Goal: Task Accomplishment & Management: Complete application form

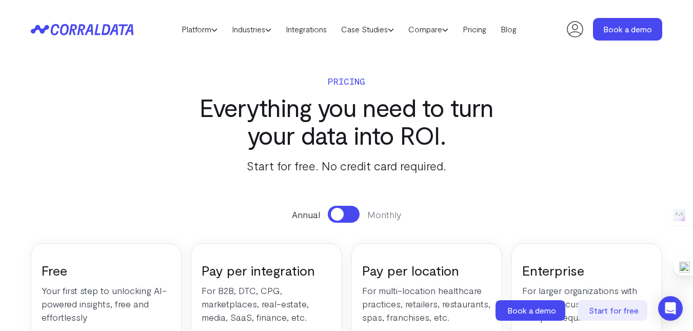
click at [341, 218] on span at bounding box center [337, 214] width 13 height 13
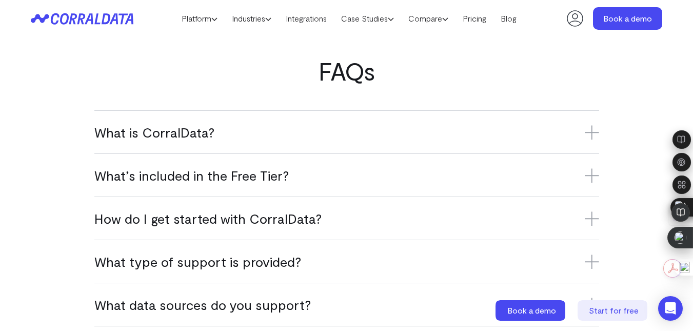
scroll to position [667, 0]
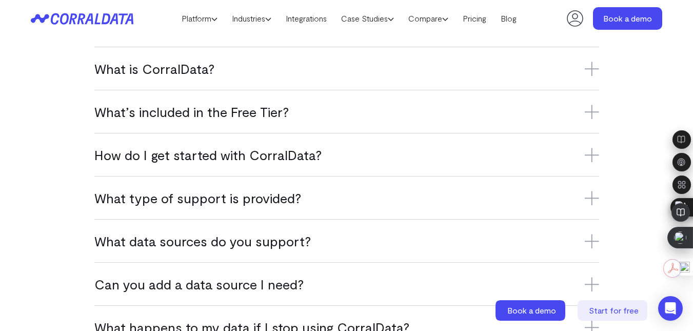
click at [218, 74] on h3 "What is CorralData?" at bounding box center [346, 68] width 505 height 17
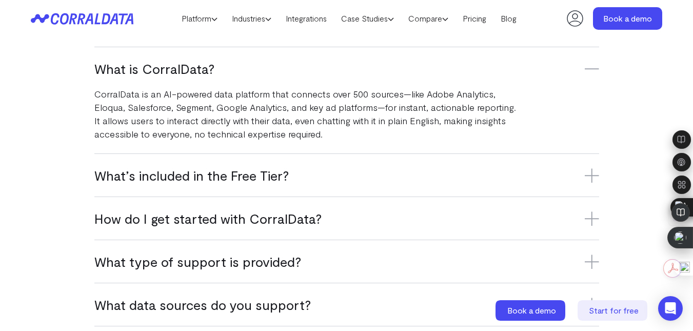
click at [349, 170] on h3 "What’s included in the Free Tier?" at bounding box center [346, 175] width 505 height 17
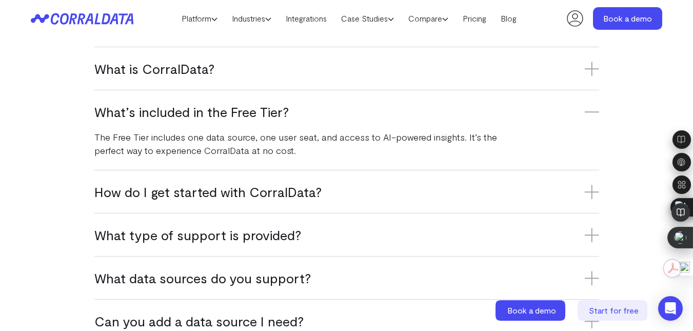
click at [290, 190] on h3 "How do I get started with CorralData?" at bounding box center [346, 191] width 505 height 17
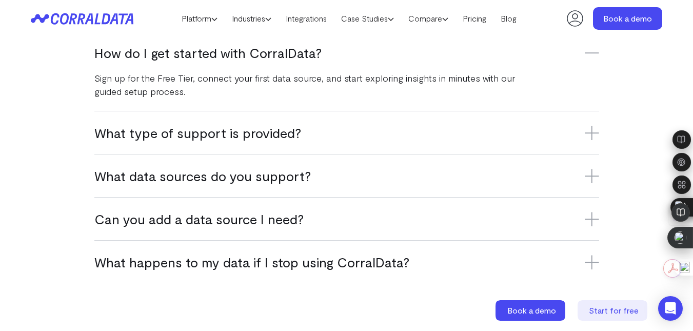
scroll to position [770, 0]
click at [120, 22] on icon at bounding box center [82, 19] width 103 height 12
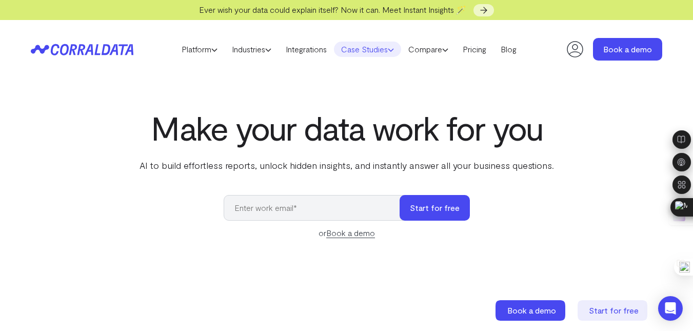
click at [394, 51] on icon at bounding box center [391, 50] width 6 height 6
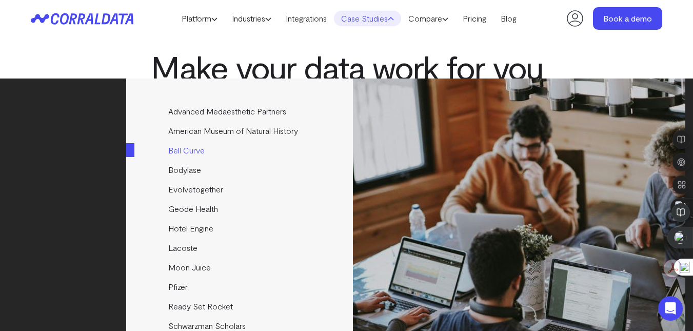
scroll to position [103, 0]
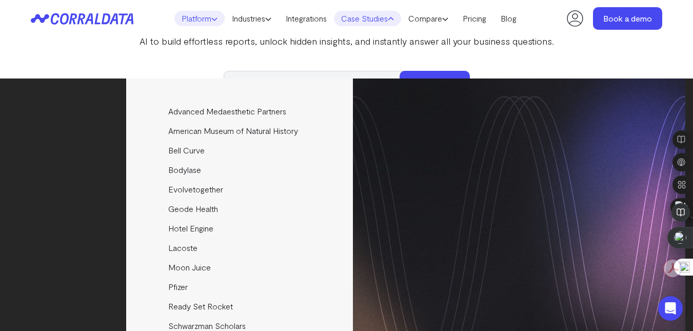
click at [212, 19] on use at bounding box center [214, 19] width 5 height 3
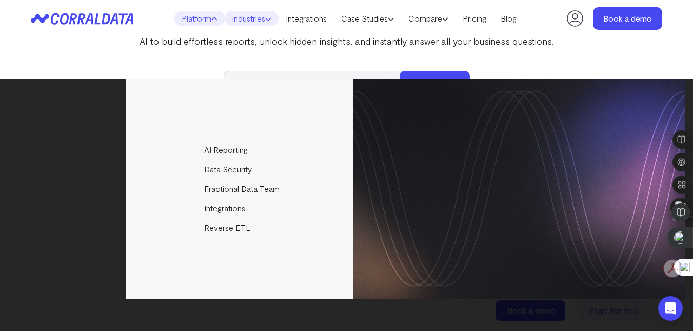
click at [264, 19] on link "Industries" at bounding box center [252, 18] width 54 height 15
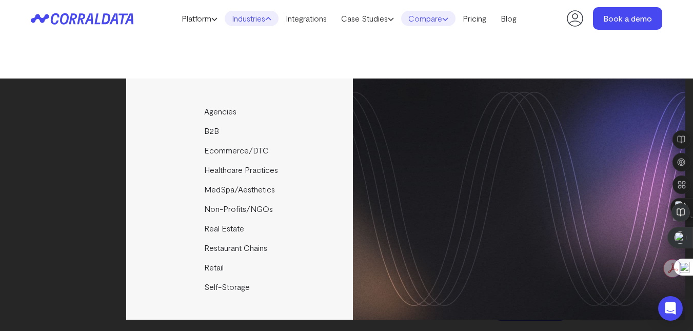
scroll to position [0, 0]
click at [438, 16] on link "Compare" at bounding box center [428, 18] width 54 height 15
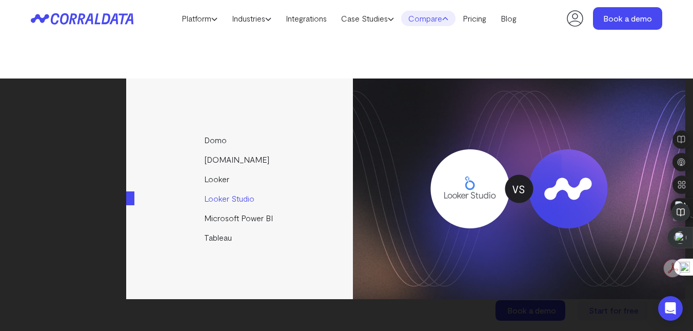
click at [239, 198] on link "Looker Studio" at bounding box center [240, 198] width 228 height 19
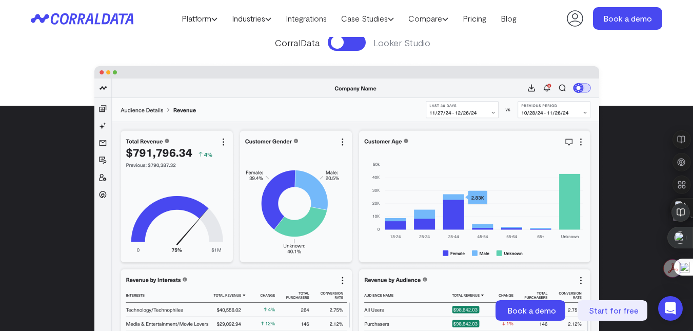
click at [337, 47] on button at bounding box center [347, 42] width 38 height 17
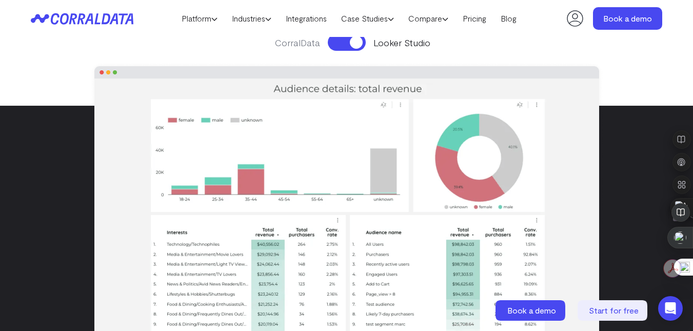
click at [356, 43] on button at bounding box center [347, 42] width 38 height 17
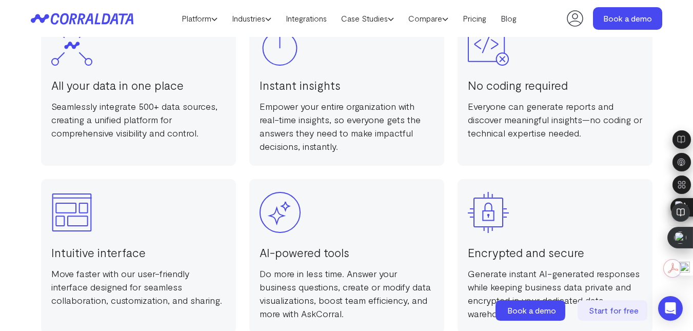
scroll to position [821, 0]
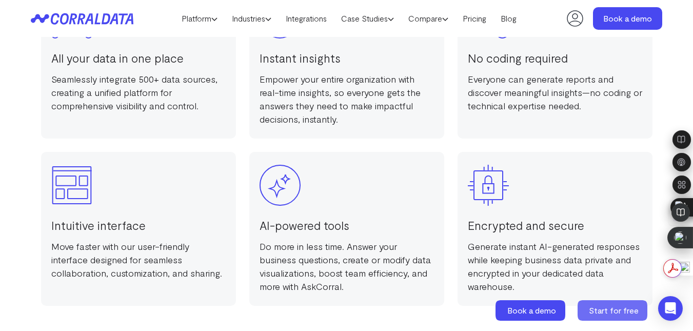
click at [609, 305] on icon at bounding box center [613, 310] width 70 height 21
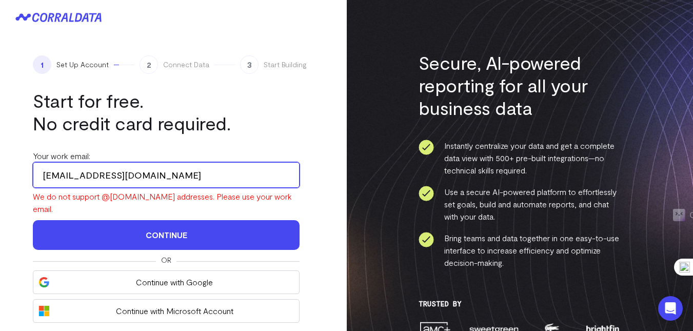
click at [184, 181] on input "[EMAIL_ADDRESS][DOMAIN_NAME]" at bounding box center [166, 175] width 267 height 26
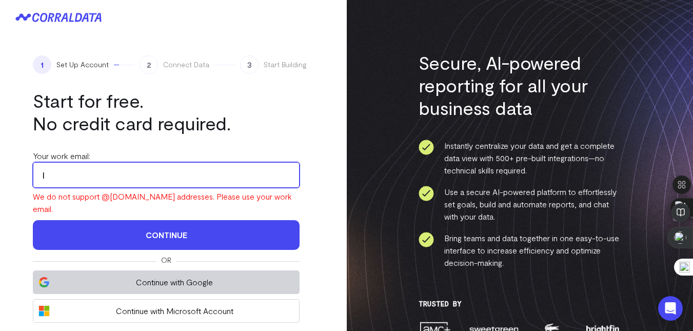
type input "[EMAIL_ADDRESS][DOMAIN_NAME]"
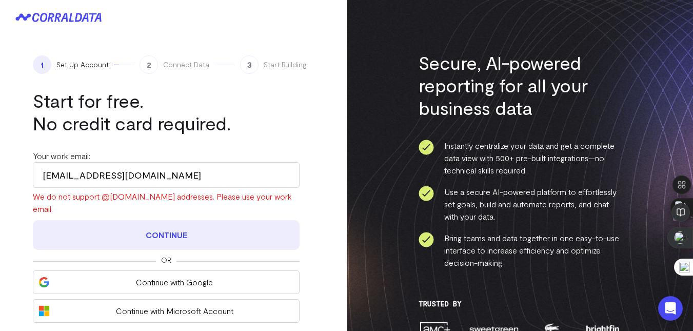
click at [158, 226] on button "Continue" at bounding box center [166, 235] width 267 height 30
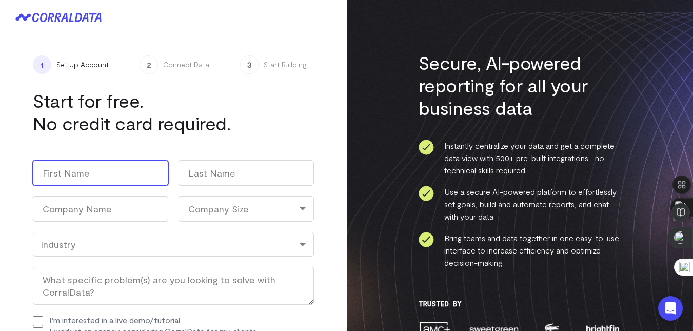
click at [107, 178] on input "First" at bounding box center [100, 173] width 135 height 26
type input "[PERSON_NAME]"
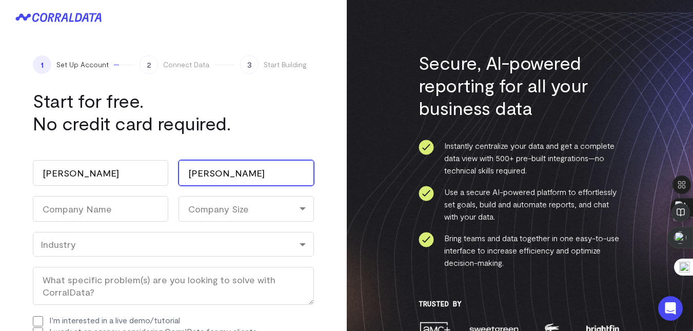
type input "[PERSON_NAME]"
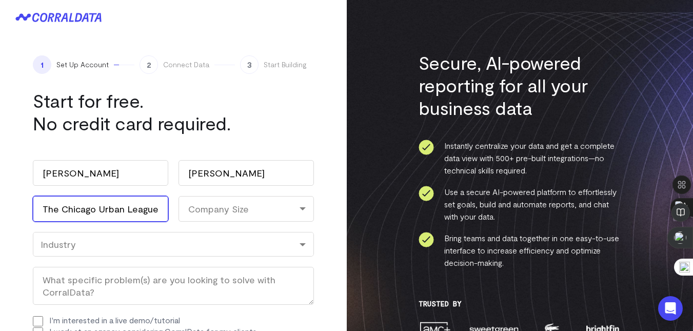
type input "The Chicago Urban League"
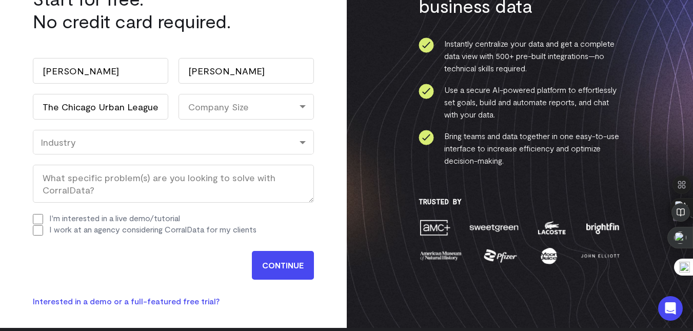
scroll to position [103, 0]
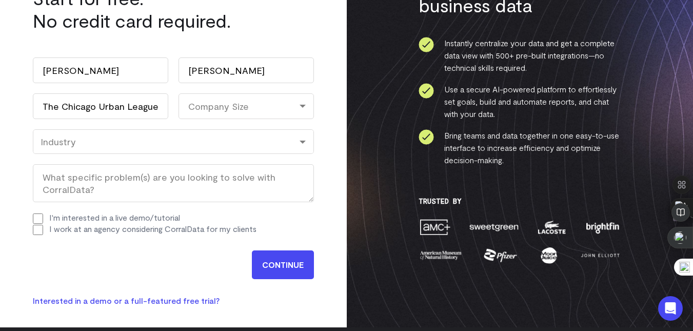
click at [252, 109] on div "Company Size" at bounding box center [246, 106] width 135 height 26
click at [220, 175] on li "11-100" at bounding box center [246, 171] width 135 height 21
select select "11-100"
click at [99, 151] on div "Industry" at bounding box center [173, 141] width 281 height 25
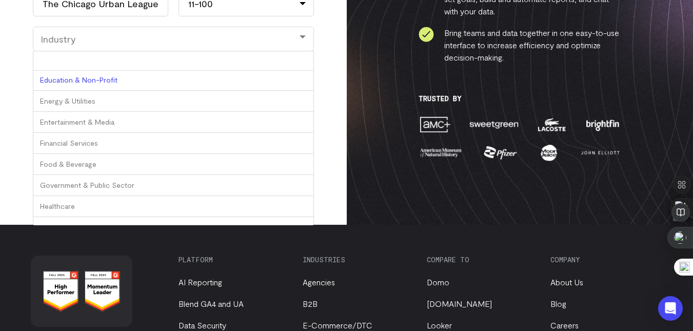
scroll to position [0, 0]
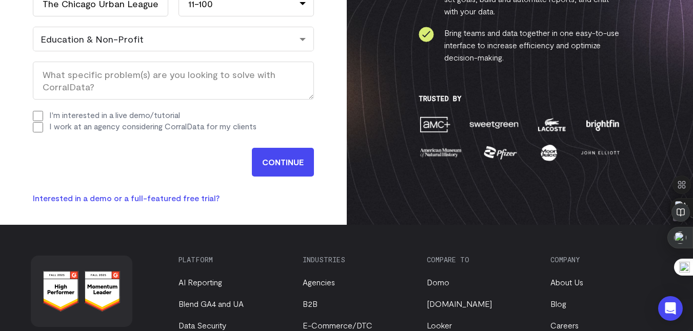
click at [41, 118] on input "I'm interested in a live demo/tutorial" at bounding box center [38, 116] width 10 height 10
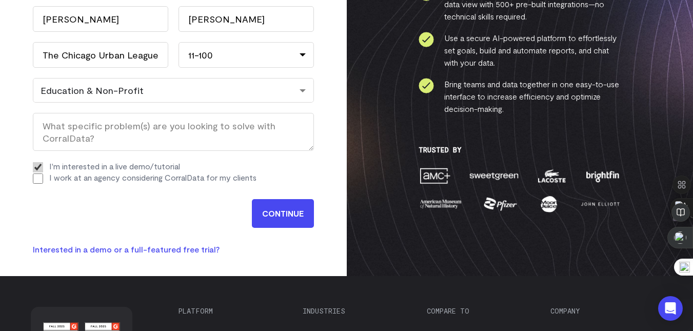
scroll to position [205, 0]
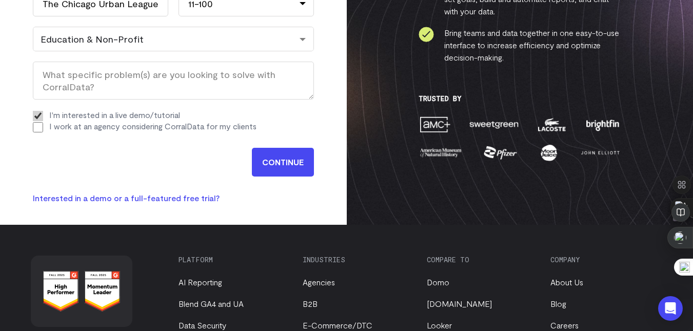
click at [39, 115] on input "I'm interested in a live demo/tutorial" at bounding box center [38, 116] width 10 height 10
checkbox input "false"
click at [271, 159] on input "CONTINUE" at bounding box center [283, 162] width 62 height 29
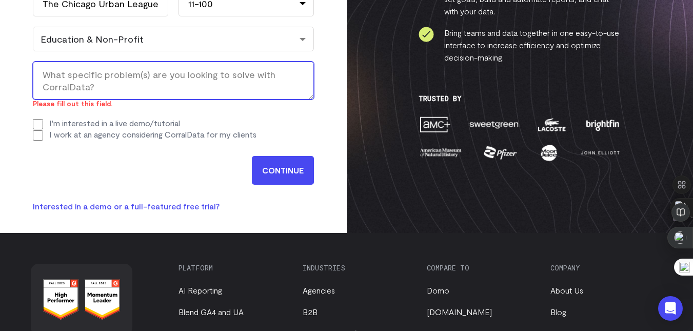
click at [133, 90] on textarea "What specific problem(s) are you looking to solve with CorralData? (Required)" at bounding box center [173, 81] width 281 height 38
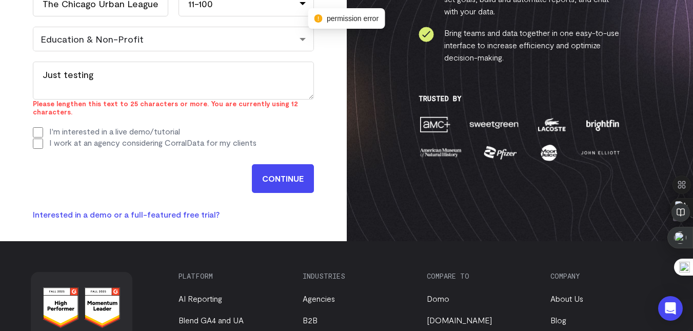
click at [280, 164] on input "CONTINUE" at bounding box center [283, 178] width 62 height 29
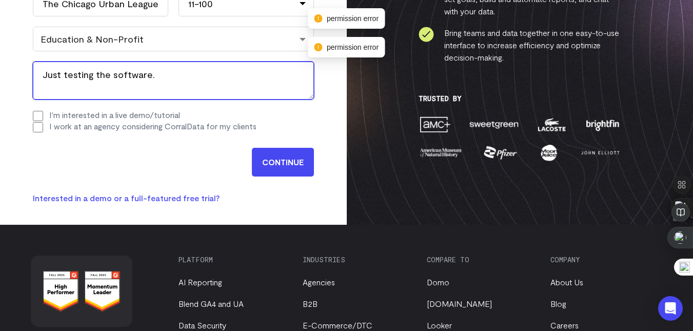
type textarea "Just testing the software."
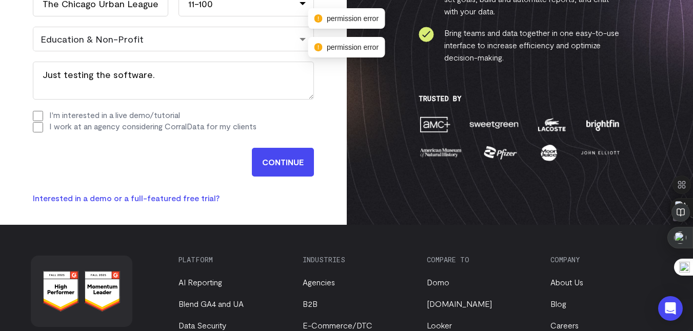
click at [285, 152] on input "CONTINUE" at bounding box center [283, 162] width 62 height 29
